Goal: Check status: Check status

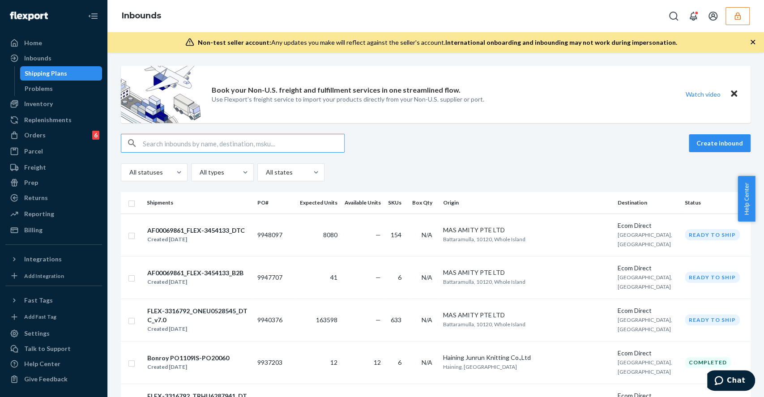
click at [736, 16] on icon "button" at bounding box center [737, 16] width 9 height 9
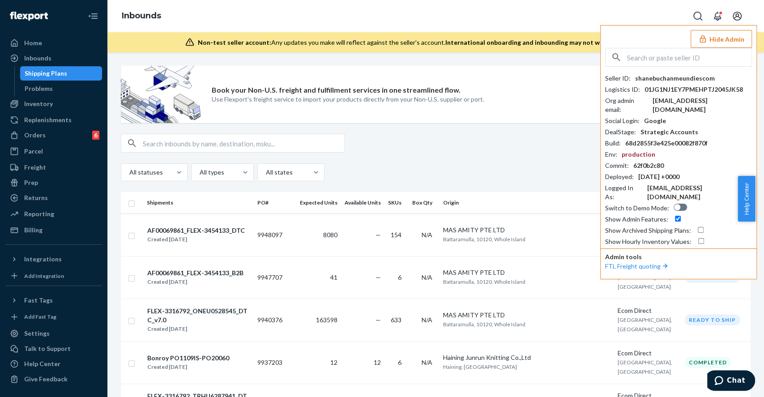
click at [654, 52] on input "text" at bounding box center [689, 57] width 124 height 18
paste input "billburrowhavenlycom"
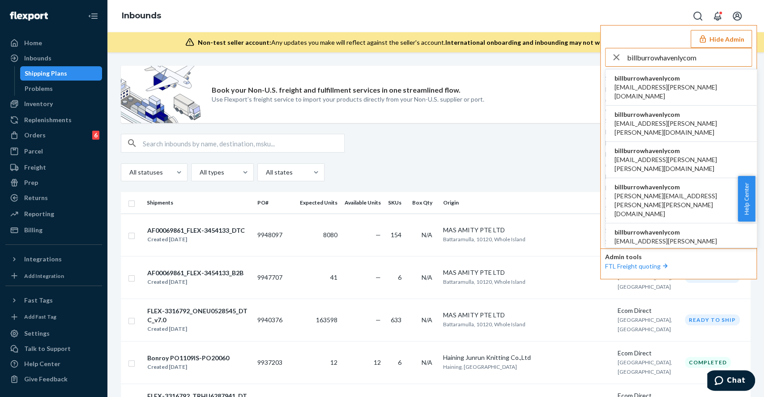
type input "billburrowhavenlycom"
click at [662, 78] on span "billburrowhavenlycom" at bounding box center [680, 78] width 133 height 9
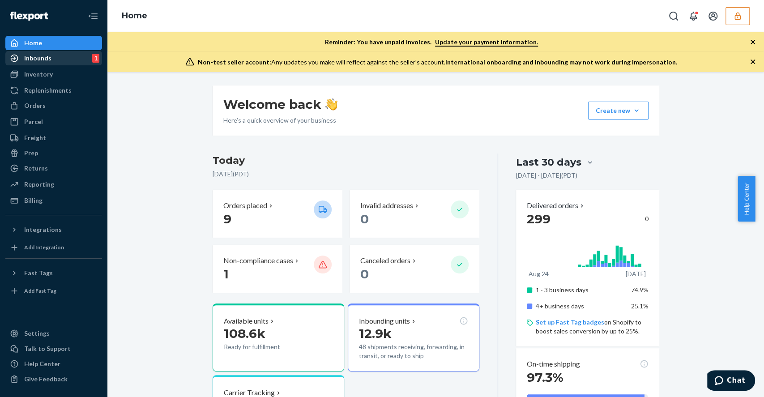
click at [32, 59] on div "Inbounds" at bounding box center [37, 58] width 27 height 9
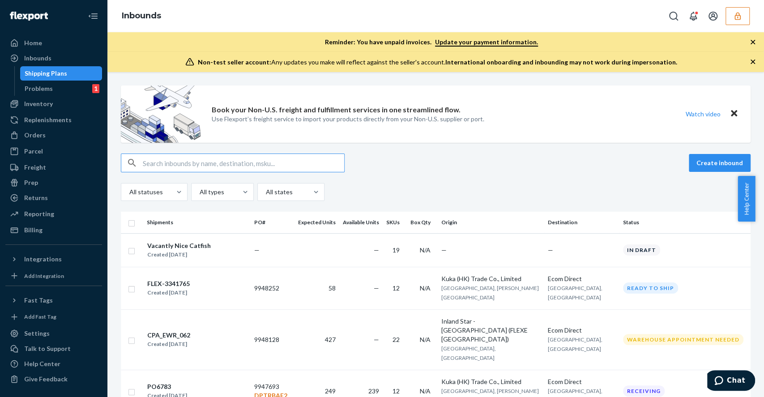
click at [208, 157] on input "text" at bounding box center [243, 163] width 201 height 18
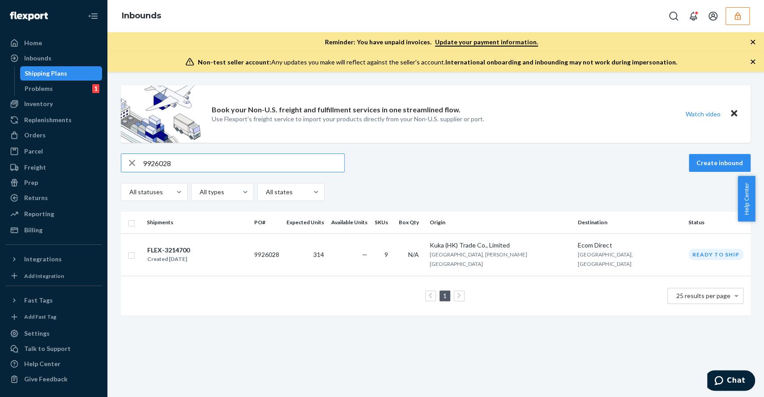
type input "9926028"
click at [283, 244] on td "9926028" at bounding box center [267, 254] width 32 height 42
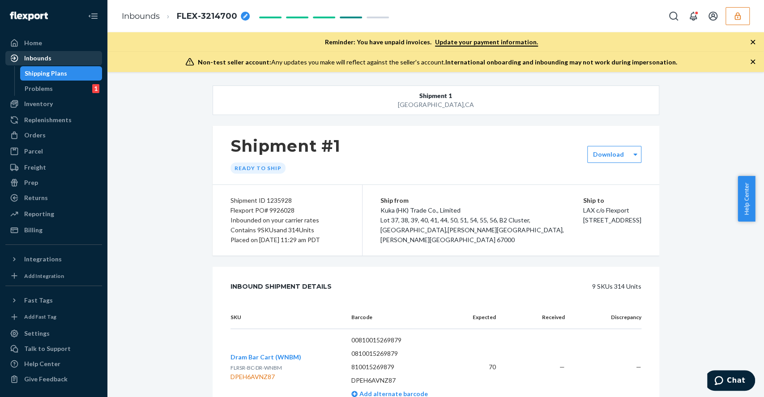
click at [36, 59] on div "Inbounds" at bounding box center [37, 58] width 27 height 9
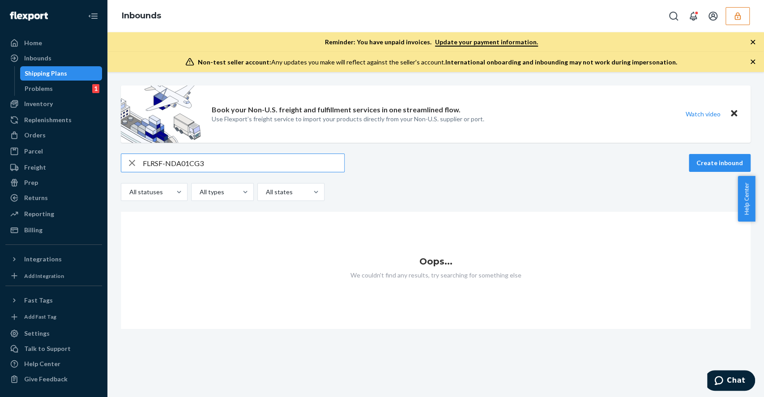
click at [184, 165] on input "FLRSF-NDA01CG3" at bounding box center [243, 163] width 201 height 18
drag, startPoint x: 221, startPoint y: 163, endPoint x: 112, endPoint y: 151, distance: 108.9
click at [112, 151] on div "Book your Non-U.S. freight and fulfillment services in one streamlined flow. Us…" at bounding box center [435, 234] width 656 height 325
type input "FLRSF-NDAO1CG3"
click at [68, 106] on div "Inventory" at bounding box center [53, 104] width 95 height 13
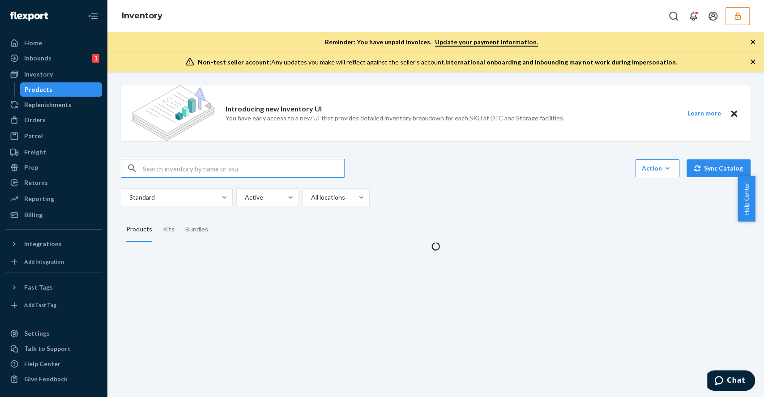
click at [172, 173] on input "text" at bounding box center [243, 168] width 201 height 18
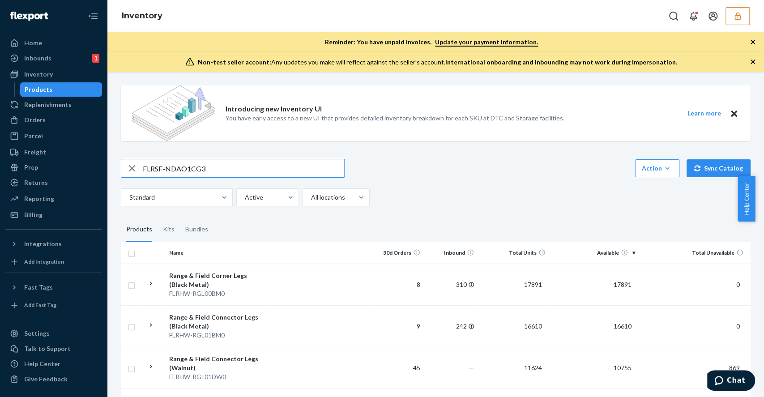
click at [255, 161] on input "FLRSF-NDAO1CG3" at bounding box center [243, 168] width 201 height 18
type input "FLRSF-NDAO1CG3"
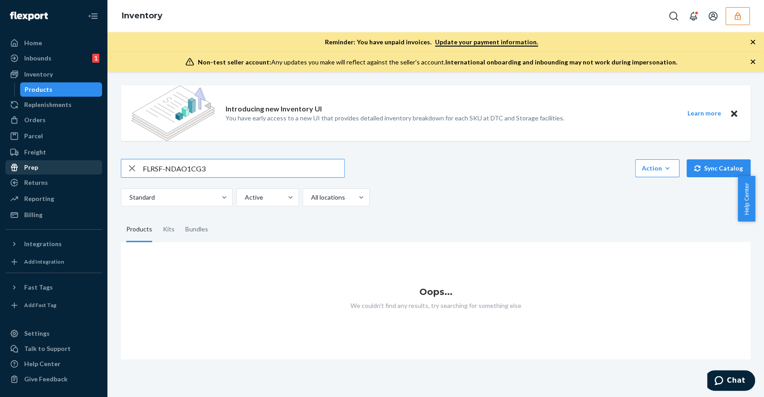
drag, startPoint x: 237, startPoint y: 169, endPoint x: 85, endPoint y: 170, distance: 152.1
click at [85, 170] on div "Home Inbounds 1 Shipping Plans Problems 1 Inventory Products Replenishments Ord…" at bounding box center [382, 198] width 764 height 397
click at [197, 171] on input "Crushed Gravel" at bounding box center [243, 168] width 201 height 18
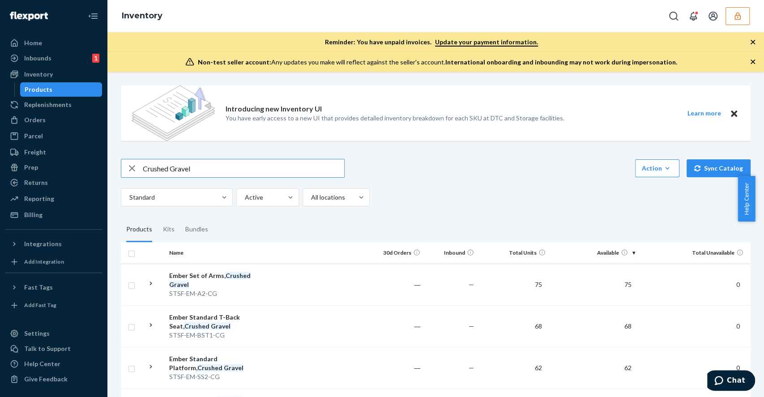
click at [276, 170] on input "Crushed Gravel" at bounding box center [243, 168] width 201 height 18
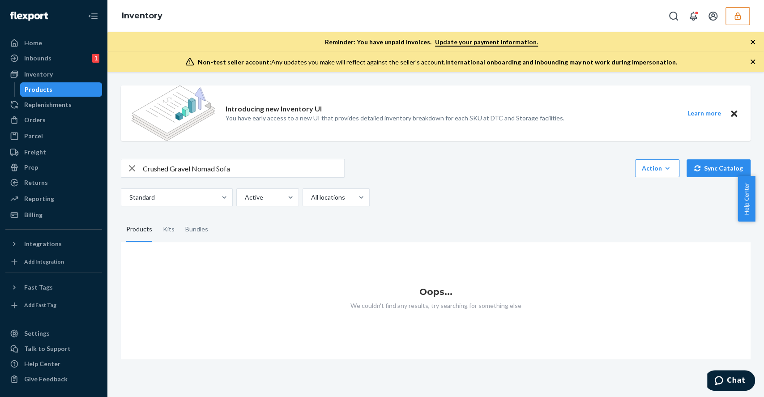
click at [259, 166] on input "Crushed Gravel Nomad Sofa" at bounding box center [243, 168] width 201 height 18
click at [259, 166] on input "Crushed Gravel" at bounding box center [243, 168] width 201 height 18
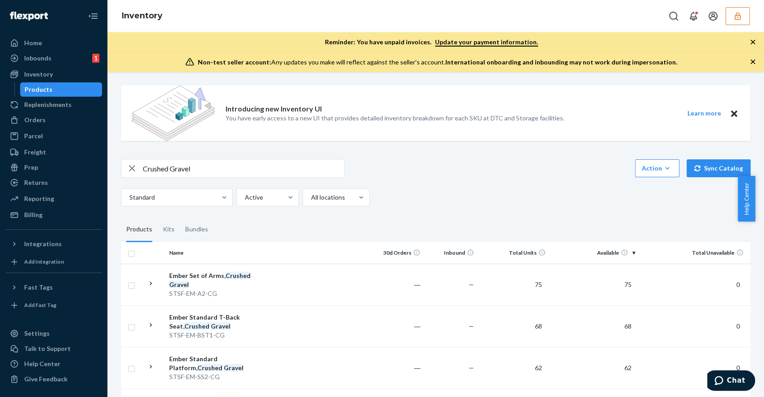
click at [238, 166] on input "Crushed Gravel" at bounding box center [243, 168] width 201 height 18
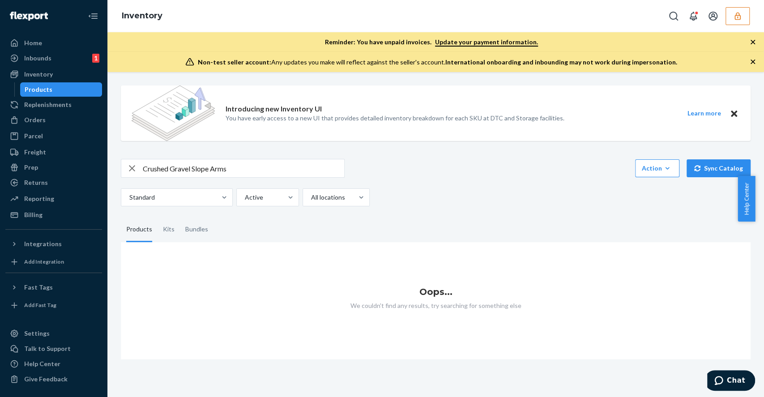
click at [238, 166] on input "Crushed Gravel Slope Arms" at bounding box center [243, 168] width 201 height 18
type input "Crushed Gravel"
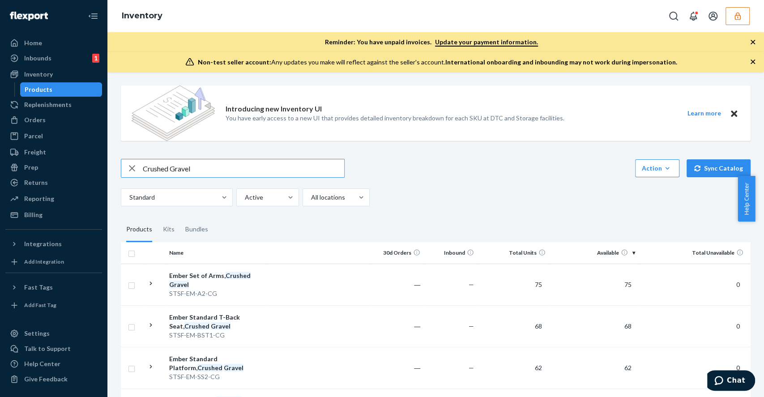
drag, startPoint x: 233, startPoint y: 170, endPoint x: 117, endPoint y: 182, distance: 116.9
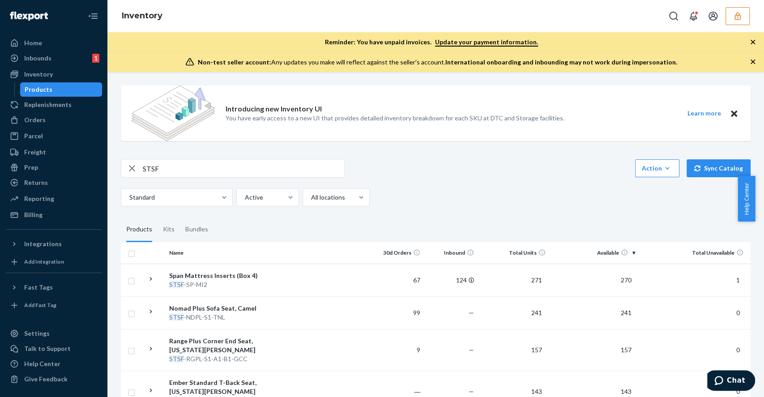
click at [168, 169] on input "STSF" at bounding box center [243, 168] width 201 height 18
type input "S"
drag, startPoint x: 186, startPoint y: 166, endPoint x: 158, endPoint y: 161, distance: 28.1
click at [71, 155] on div "Home Inbounds 1 Shipping Plans Problems 1 Inventory Products Replenishments Ord…" at bounding box center [382, 198] width 764 height 397
paste input "-NDA01CG3"
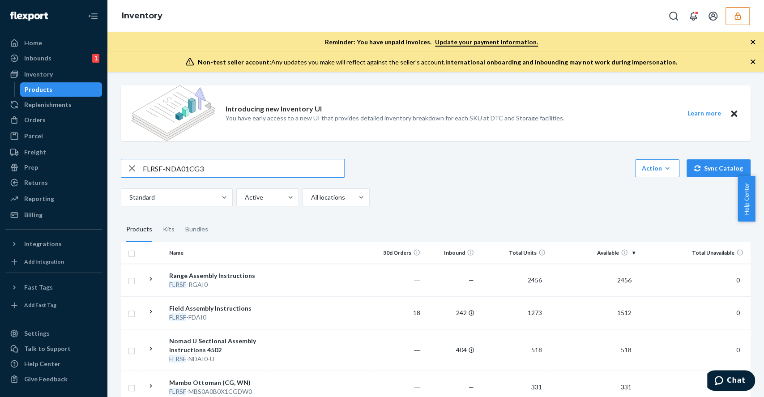
click at [229, 166] on input "FLRSF-NDA01CG3" at bounding box center [243, 168] width 201 height 18
type input "FLRSF-NDA01CG3"
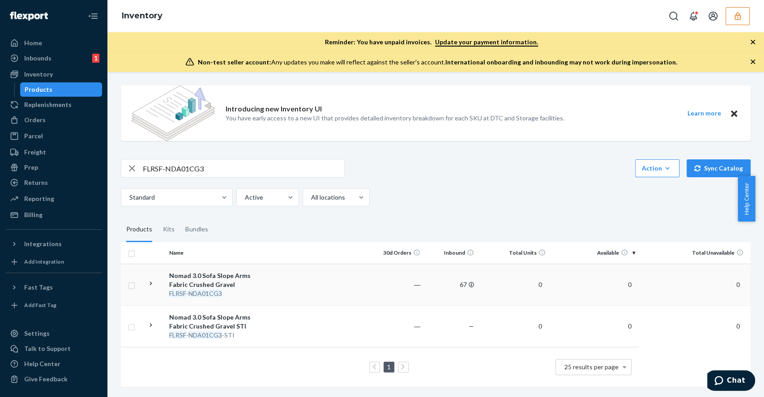
click at [150, 282] on icon at bounding box center [151, 283] width 8 height 8
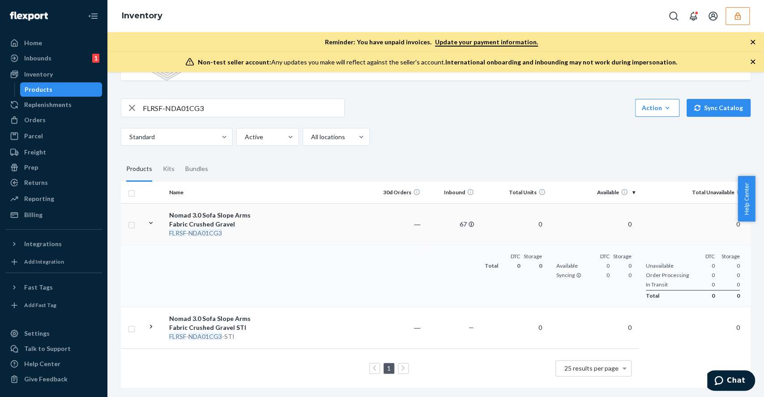
scroll to position [68, 0]
click at [153, 322] on icon at bounding box center [151, 326] width 8 height 8
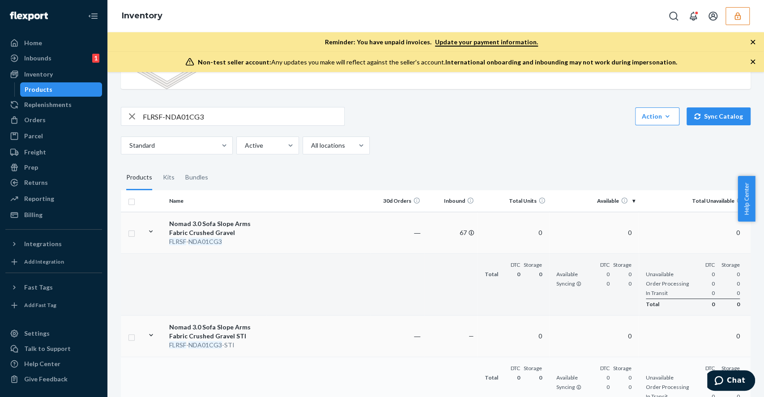
scroll to position [0, 0]
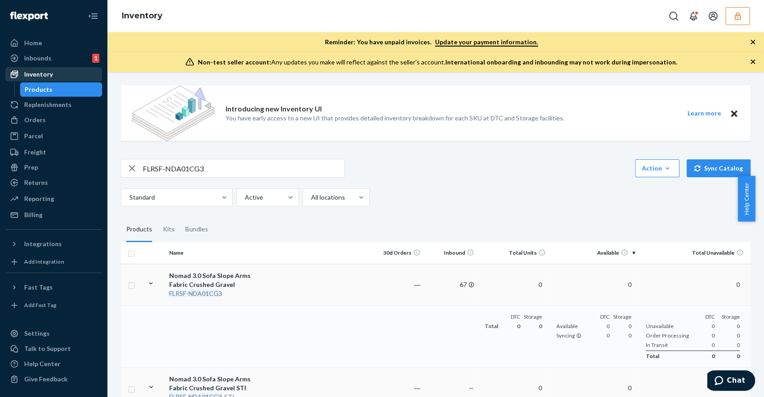
click at [51, 75] on div "Inventory" at bounding box center [53, 74] width 95 height 13
click at [49, 62] on div "Inbounds" at bounding box center [37, 58] width 27 height 9
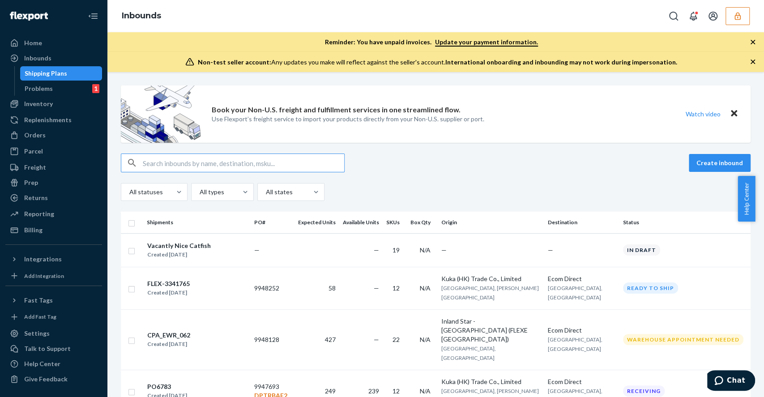
click at [287, 159] on input "text" at bounding box center [243, 163] width 201 height 18
type input "FLRSF-NDA01CG3"
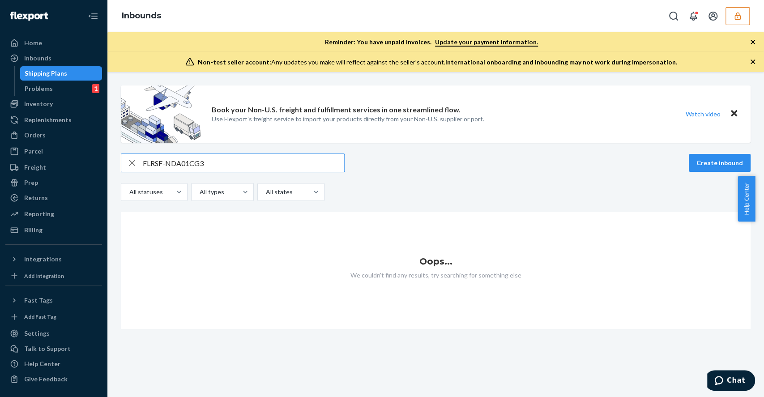
drag, startPoint x: 261, startPoint y: 163, endPoint x: 104, endPoint y: 156, distance: 157.6
click at [104, 156] on div "Home Inbounds Shipping Plans Problems 1 Inventory Products Replenishments Order…" at bounding box center [382, 198] width 764 height 397
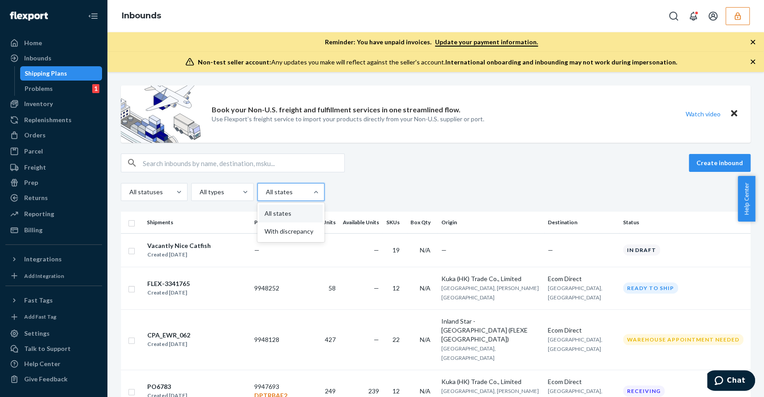
click at [299, 192] on div at bounding box center [290, 192] width 50 height 11
click at [266, 192] on input "option All states focused, 1 of 2. 2 results available. Use Up and Down to choo…" at bounding box center [265, 191] width 1 height 9
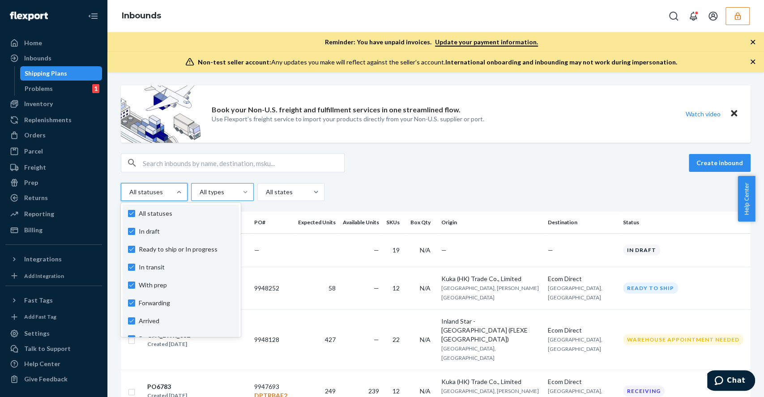
click at [162, 191] on div at bounding box center [153, 192] width 50 height 11
click at [129, 191] on input "option In draft focused, 1 of 10. 10 results available. Use Up and Down to choo…" at bounding box center [128, 191] width 1 height 9
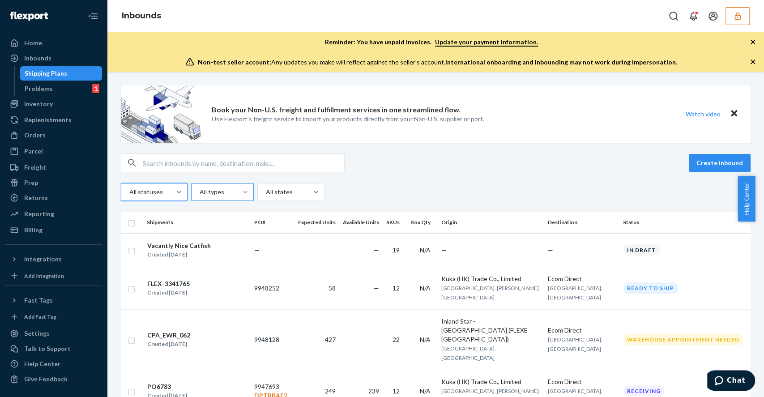
click at [162, 191] on div at bounding box center [153, 192] width 50 height 11
click at [129, 191] on input "0 results available. Select is focused ,type to refine list, press Down to open…" at bounding box center [128, 191] width 1 height 9
click at [339, 178] on div "Create inbound 0 results available. Select is focused ,type to refine list, pre…" at bounding box center [435, 176] width 629 height 47
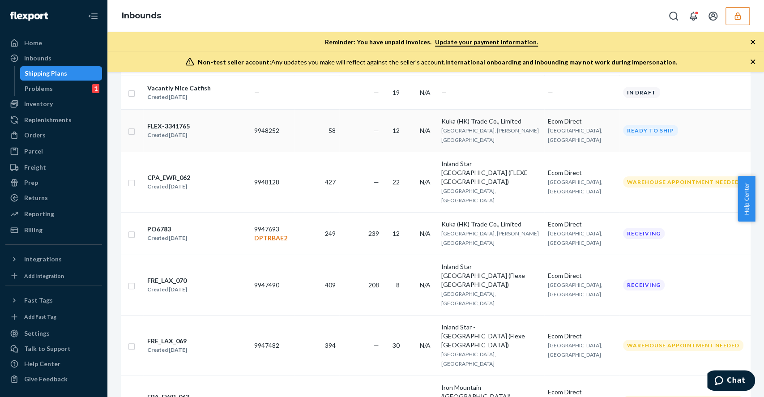
scroll to position [179, 0]
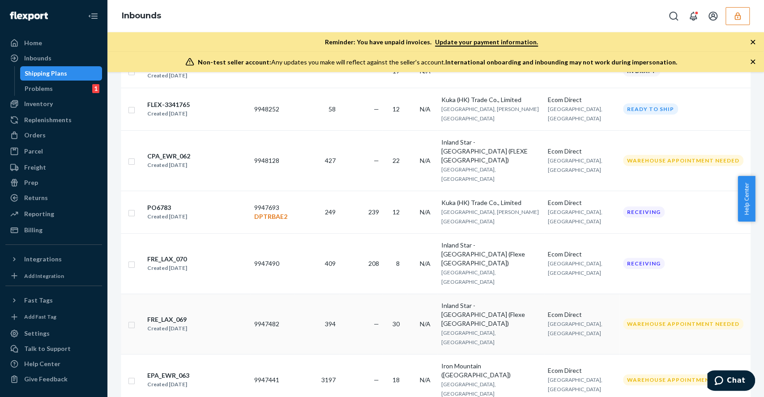
click at [343, 293] on td "—" at bounding box center [360, 323] width 43 height 60
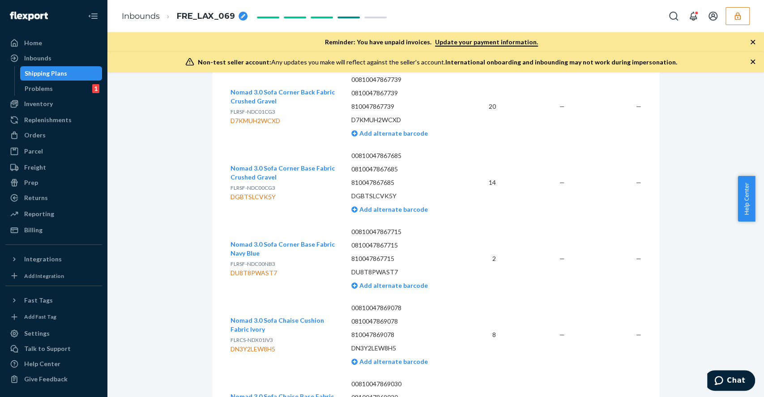
scroll to position [1550, 0]
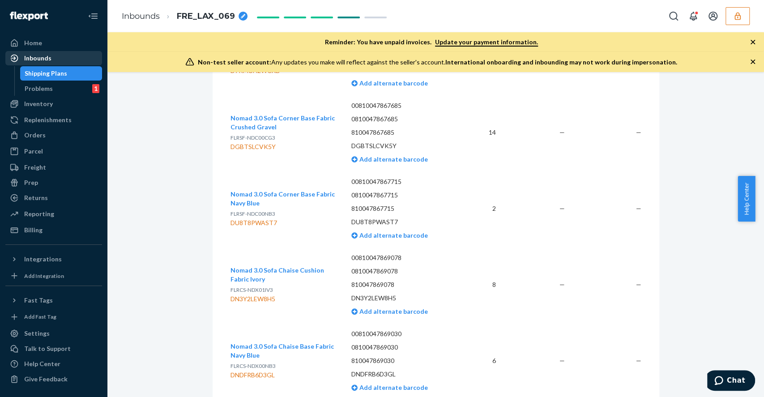
click at [52, 56] on div "Inbounds" at bounding box center [53, 58] width 95 height 13
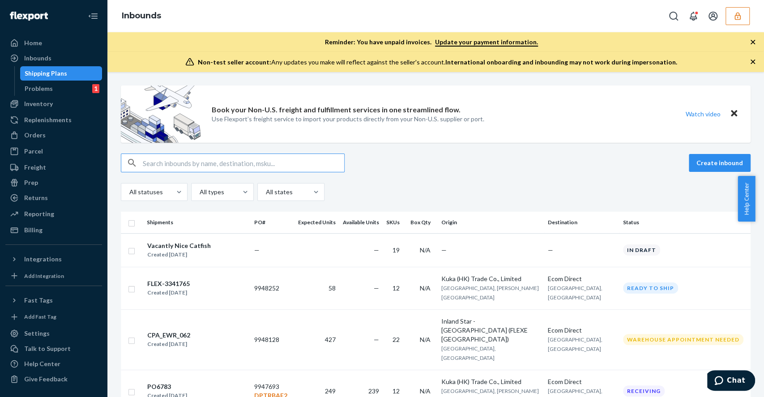
click at [234, 161] on input "text" at bounding box center [243, 163] width 201 height 18
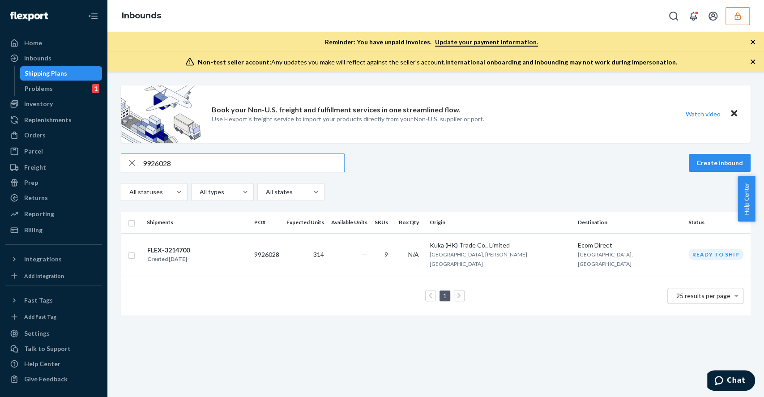
type input "9926028"
click at [244, 248] on div "FLEX-3214700 Created Sep 5, 2025" at bounding box center [197, 254] width 100 height 19
